Goal: Information Seeking & Learning: Learn about a topic

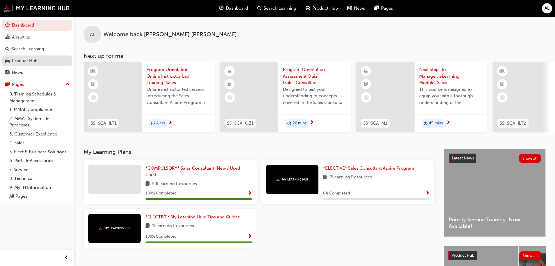
click at [23, 59] on div "Product Hub" at bounding box center [25, 60] width 26 height 7
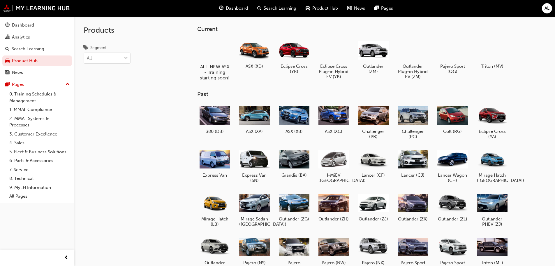
click at [221, 55] on div at bounding box center [215, 49] width 32 height 23
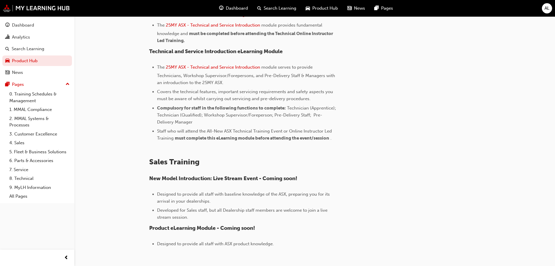
scroll to position [374, 0]
click at [248, 69] on span "25MY ASX - Technical and Service Introduction" at bounding box center [213, 67] width 94 height 5
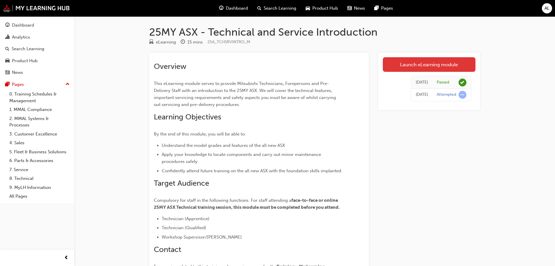
click at [412, 65] on link "Launch eLearning module" at bounding box center [429, 64] width 93 height 15
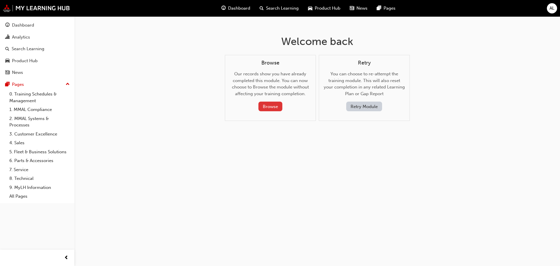
click at [270, 106] on button "Browse" at bounding box center [270, 106] width 24 height 10
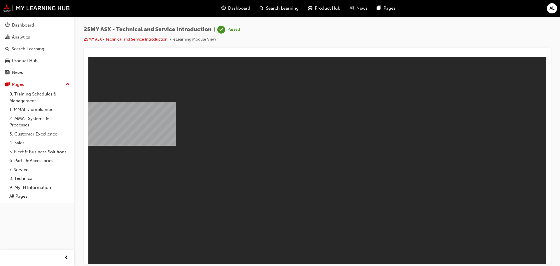
click at [129, 41] on link "25MY ASX - Technical and Service Introduction" at bounding box center [126, 39] width 84 height 5
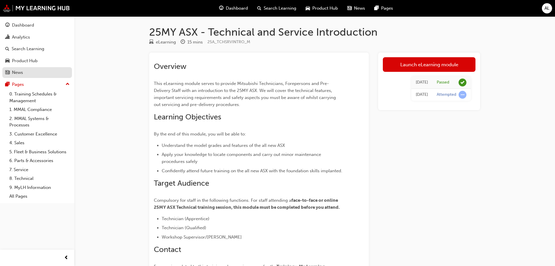
click at [20, 71] on div "News" at bounding box center [17, 72] width 11 height 7
